Goal: Information Seeking & Learning: Learn about a topic

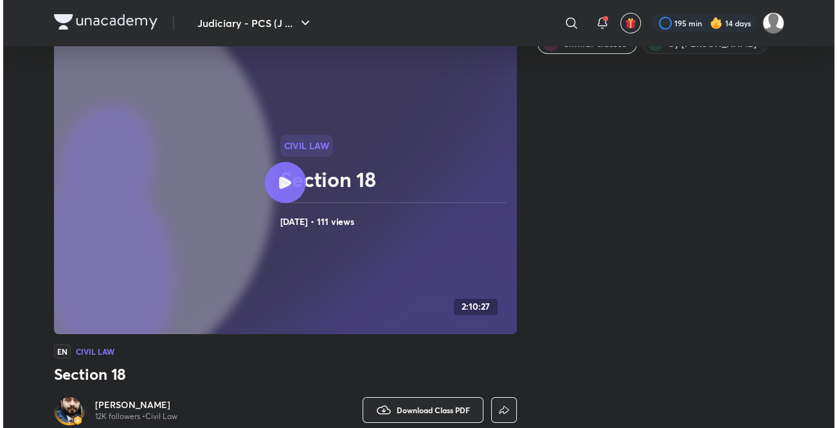
scroll to position [207, 0]
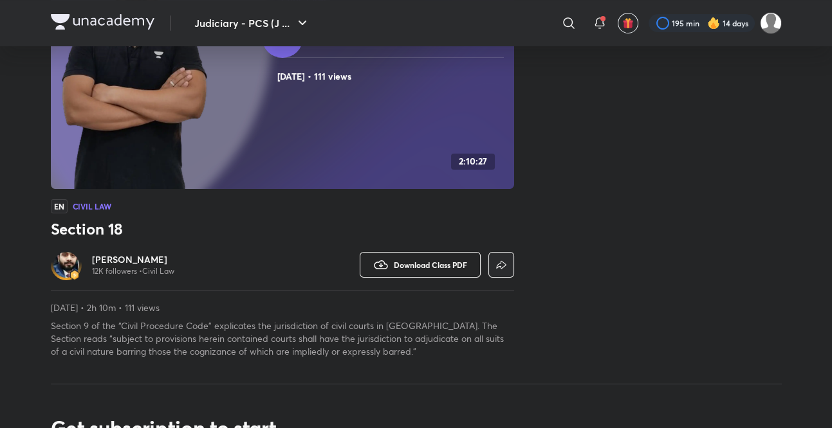
click at [453, 256] on button "Download Class PDF" at bounding box center [420, 265] width 121 height 26
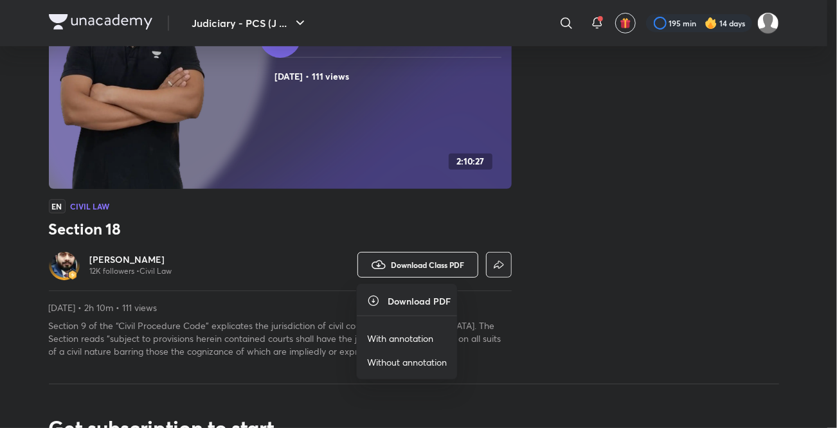
click at [725, 23] on div at bounding box center [418, 214] width 837 height 428
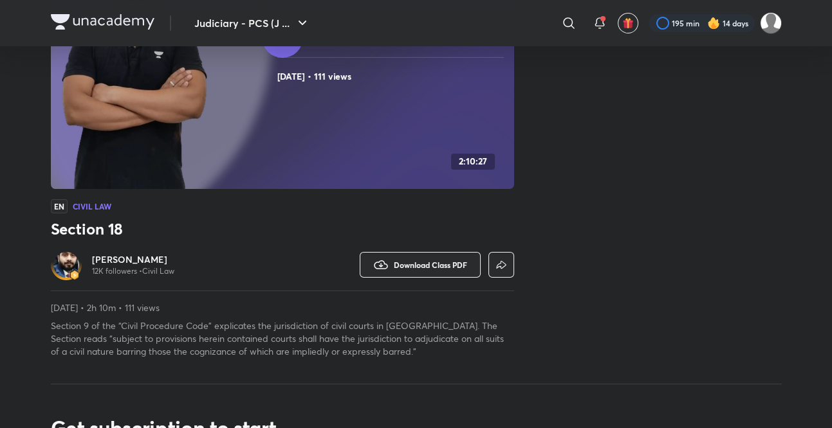
click at [725, 23] on div at bounding box center [701, 23] width 106 height 18
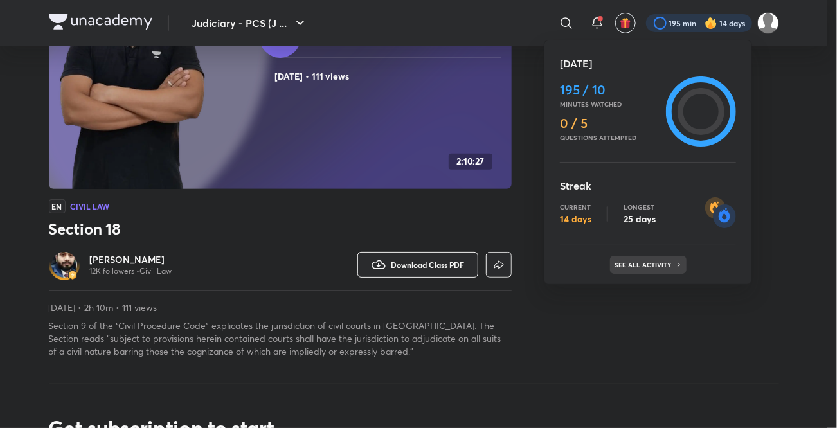
click at [655, 268] on p "See all activity" at bounding box center [645, 265] width 60 height 8
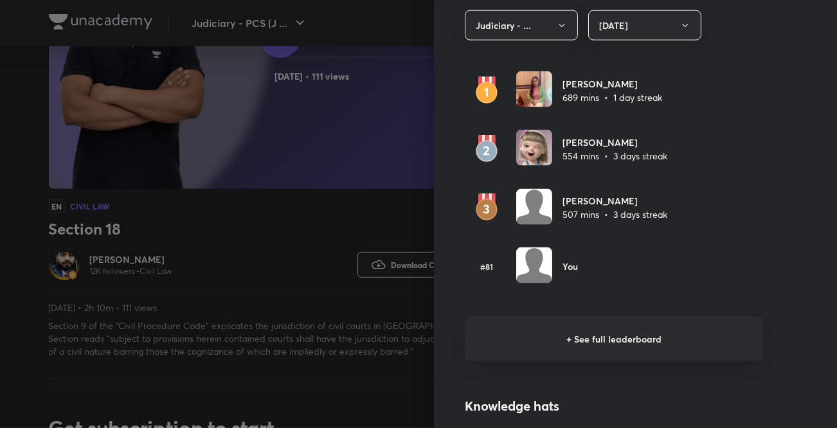
scroll to position [925, 0]
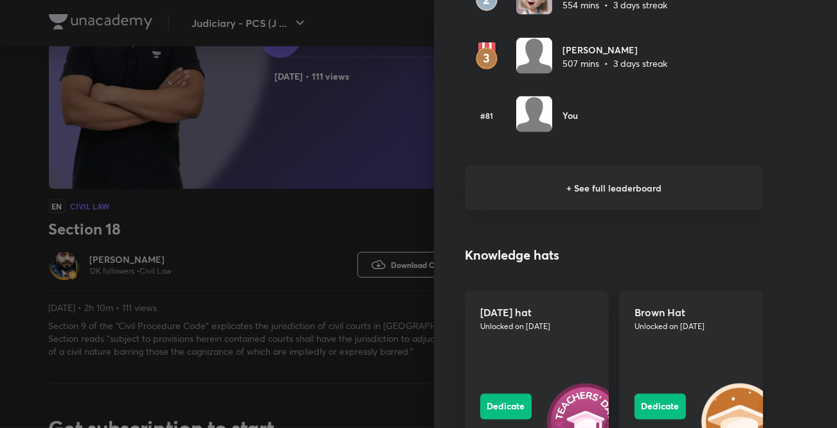
click at [658, 185] on h6 "+ See full leaderboard" at bounding box center [614, 188] width 298 height 44
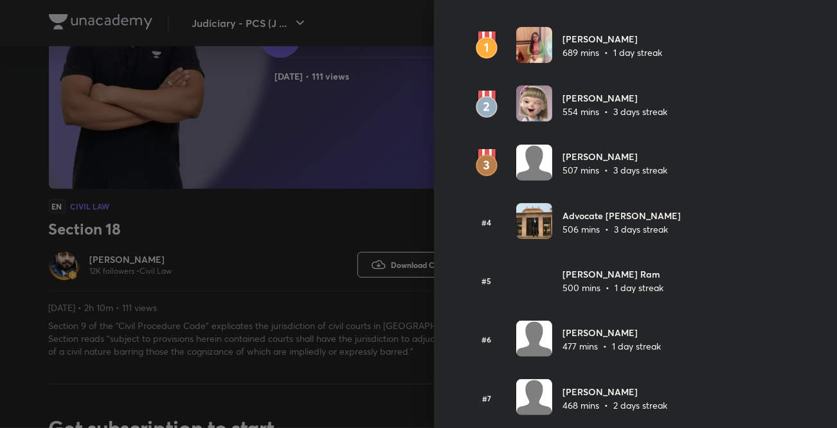
scroll to position [0, 0]
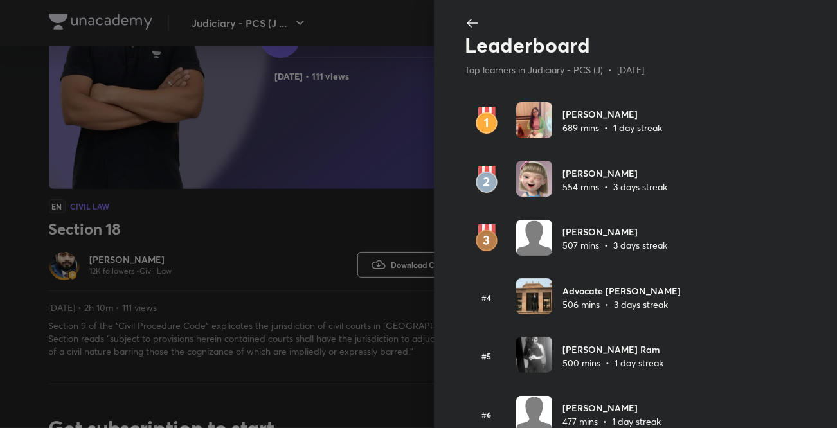
click at [465, 18] on icon at bounding box center [472, 22] width 15 height 15
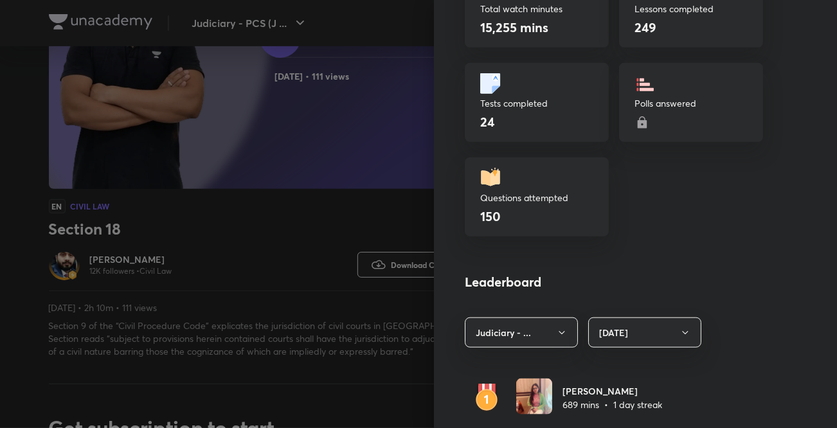
scroll to position [507, 0]
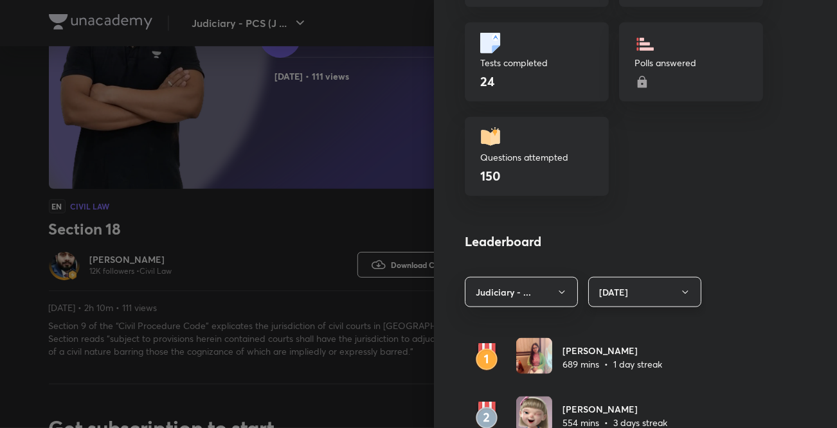
click at [668, 287] on button "[DATE]" at bounding box center [644, 292] width 113 height 30
click at [621, 352] on span "Last 7 days" at bounding box center [636, 354] width 96 height 14
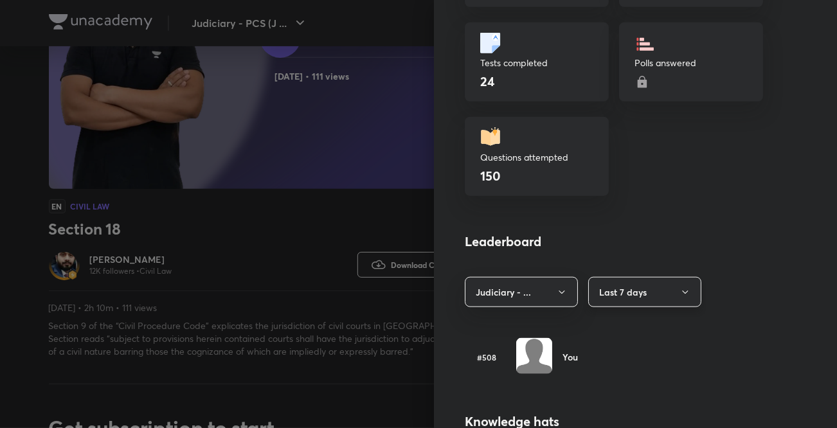
click at [653, 290] on button "Last 7 days" at bounding box center [644, 292] width 113 height 30
click at [680, 293] on icon "button" at bounding box center [685, 292] width 10 height 10
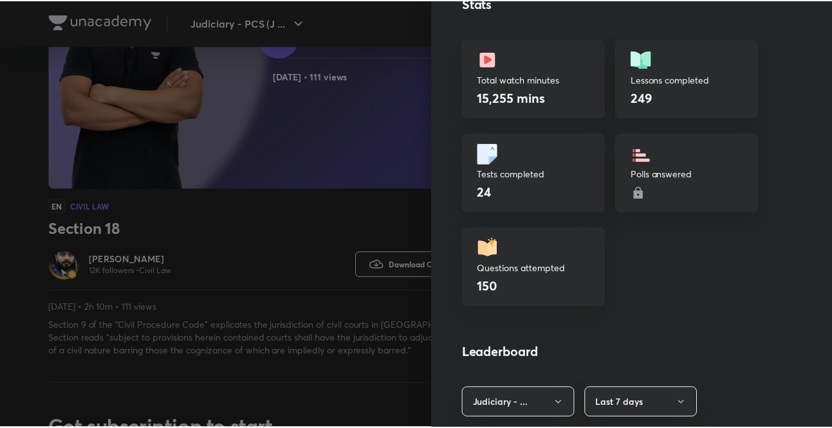
scroll to position [0, 0]
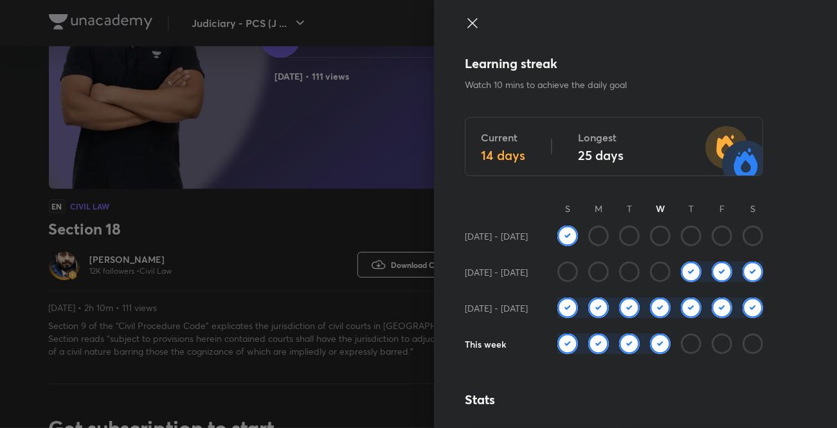
click at [465, 21] on icon at bounding box center [472, 22] width 15 height 15
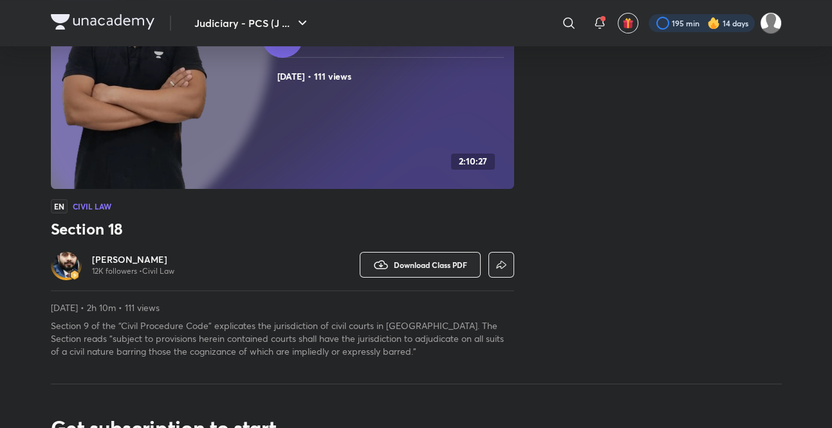
click at [705, 16] on div at bounding box center [701, 23] width 106 height 18
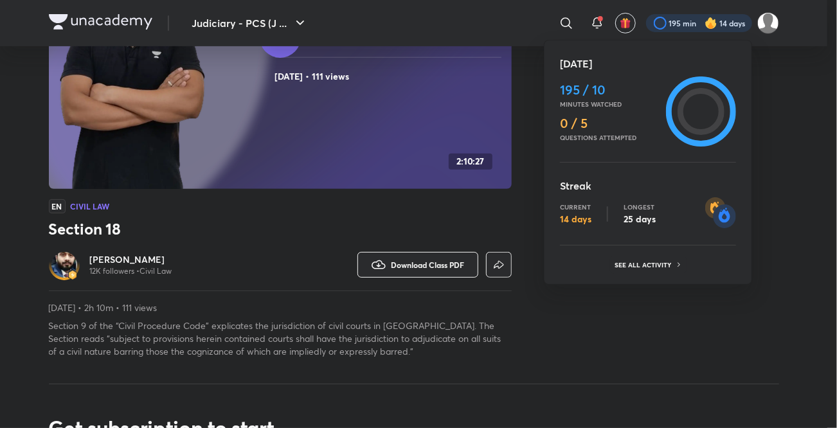
click at [686, 223] on div "Current 14 days Longest 25 days" at bounding box center [648, 214] width 176 height 31
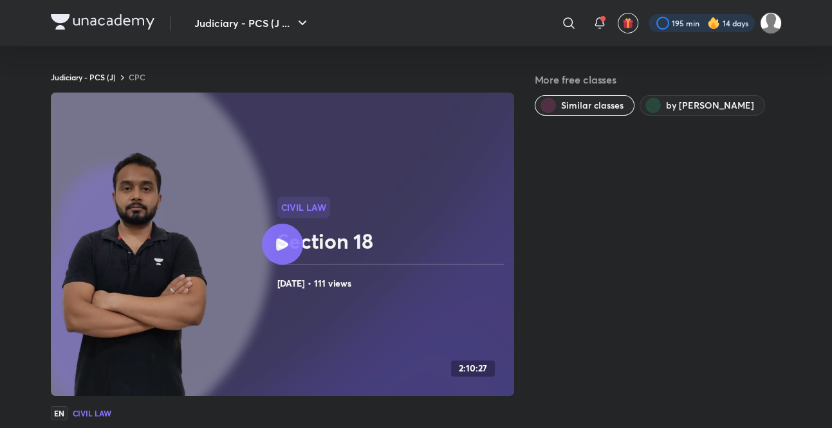
click at [691, 25] on div at bounding box center [701, 23] width 106 height 18
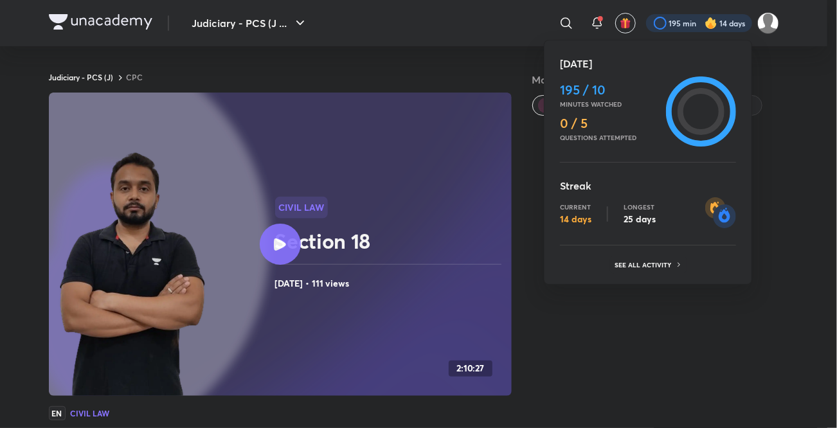
click at [691, 25] on div at bounding box center [418, 214] width 837 height 428
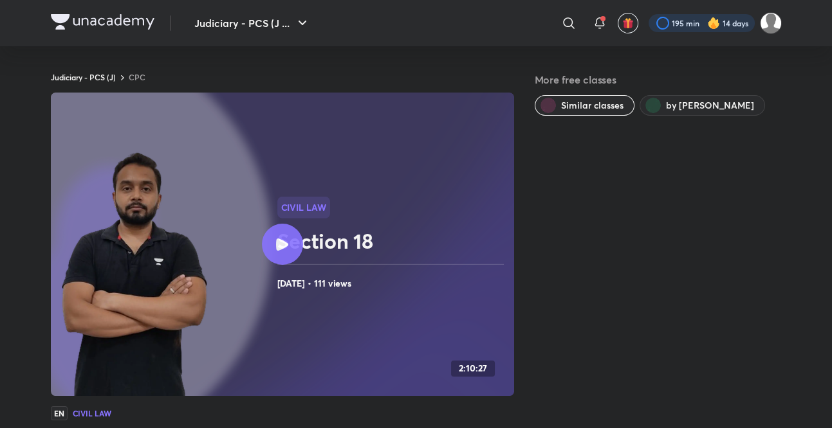
click at [705, 28] on div at bounding box center [701, 23] width 106 height 18
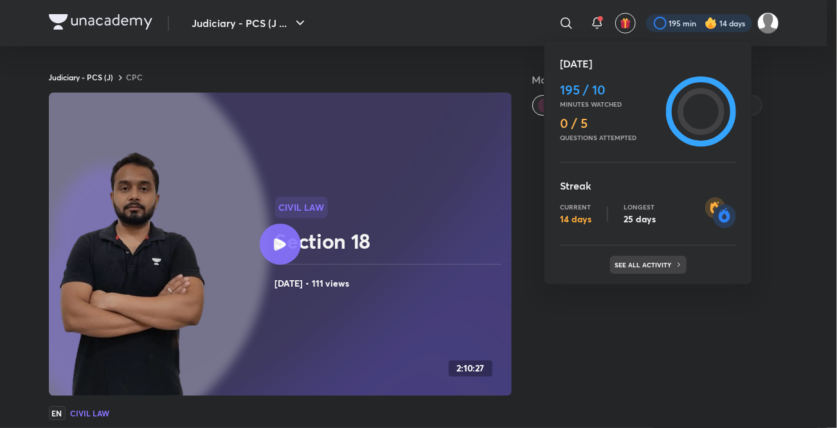
click at [658, 264] on p "See all activity" at bounding box center [645, 265] width 60 height 8
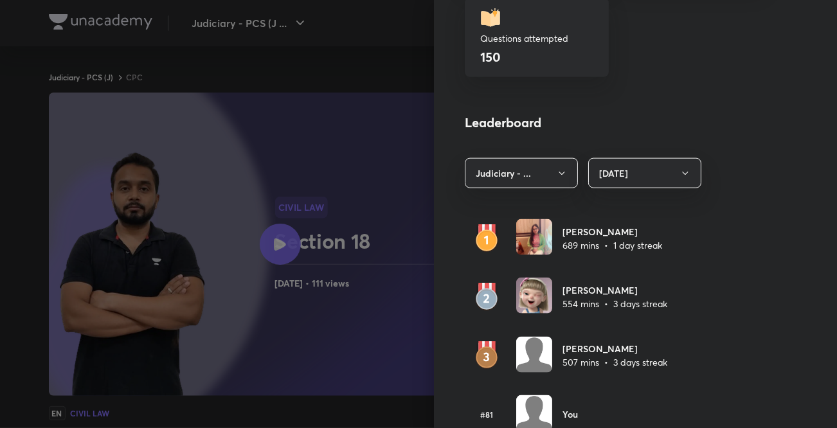
scroll to position [647, 0]
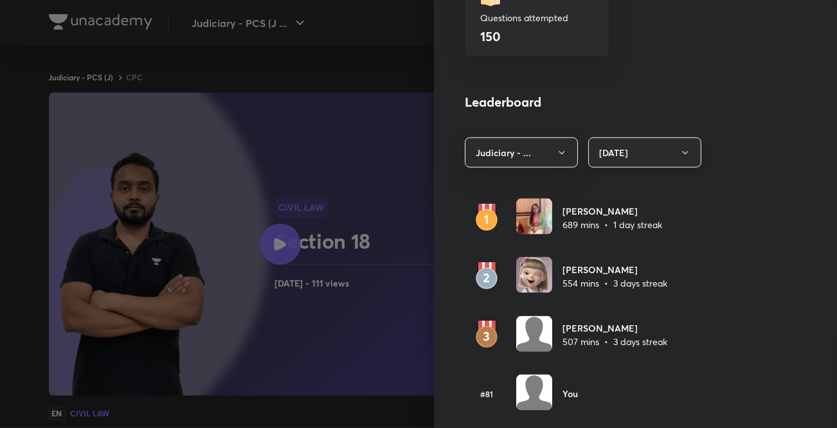
click at [668, 144] on button "[DATE]" at bounding box center [644, 153] width 113 height 30
click at [625, 239] on span "Last 30 days" at bounding box center [636, 239] width 96 height 14
